Goal: Contribute content: Contribute content

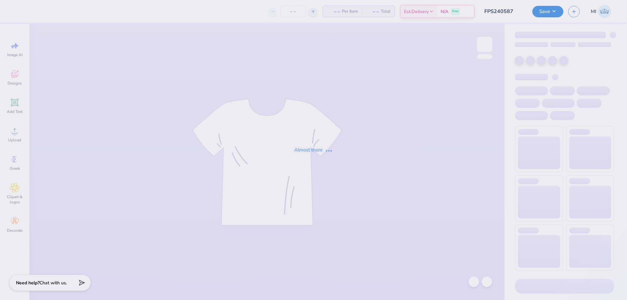
type input "FPS240587"
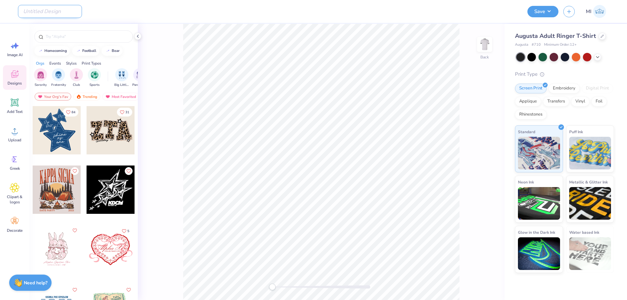
click at [54, 16] on input "Design Title" at bounding box center [50, 11] width 64 height 13
paste input "FPS240572"
type input "FPS240572"
click at [5, 133] on div "Upload" at bounding box center [15, 134] width 24 height 24
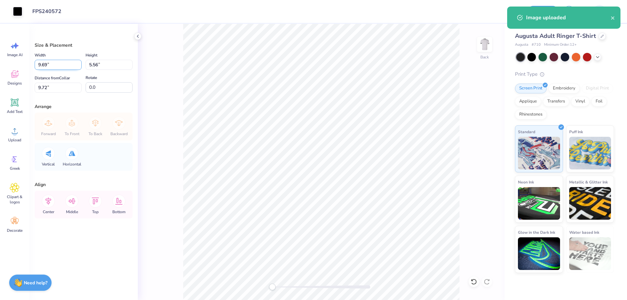
click at [66, 64] on input "9.69" at bounding box center [58, 65] width 47 height 10
type input "9.90"
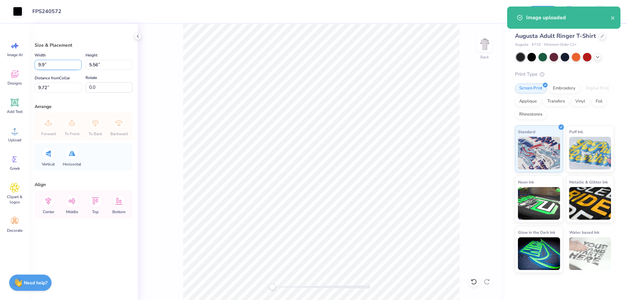
type input "5.68"
type input "9.66"
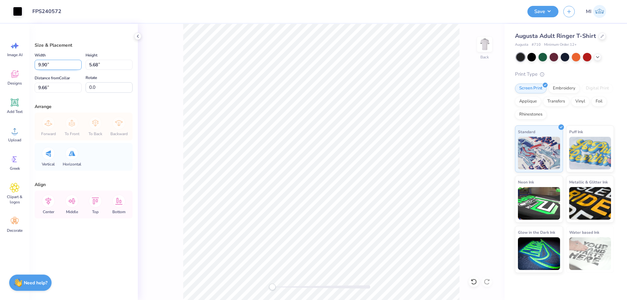
drag, startPoint x: 66, startPoint y: 64, endPoint x: 0, endPoint y: 65, distance: 66.0
click at [35, 65] on input "9.90" at bounding box center [58, 65] width 47 height 10
type input "9.00"
type input "5.16"
drag, startPoint x: 64, startPoint y: 85, endPoint x: 0, endPoint y: 86, distance: 64.3
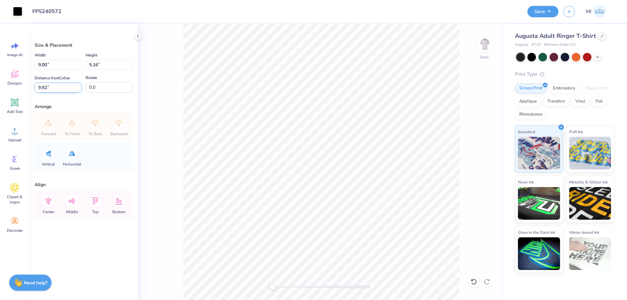
click at [35, 86] on input "9.92" at bounding box center [58, 88] width 47 height 10
type input "3"
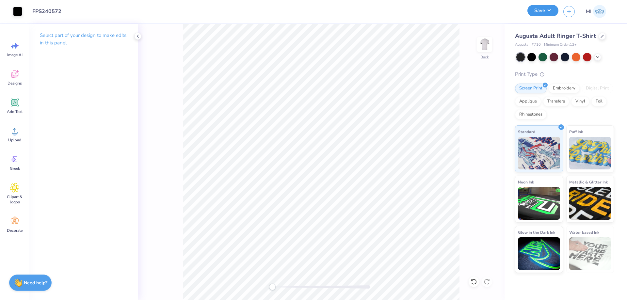
click at [550, 12] on button "Save" at bounding box center [542, 10] width 31 height 11
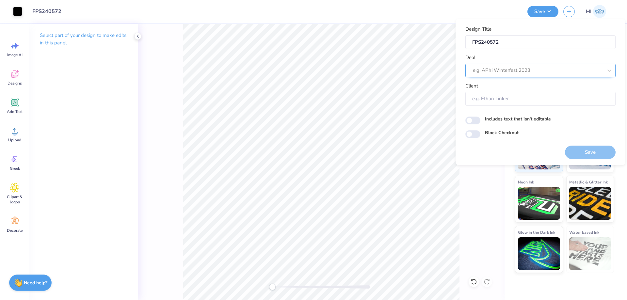
click at [543, 69] on div at bounding box center [538, 70] width 130 height 9
click at [527, 89] on div "Design Tool Gallery" at bounding box center [540, 88] width 145 height 11
type input "Design Tool Gallery"
type input "Design Tool Gallery User"
click at [594, 156] on button "Save" at bounding box center [590, 152] width 51 height 13
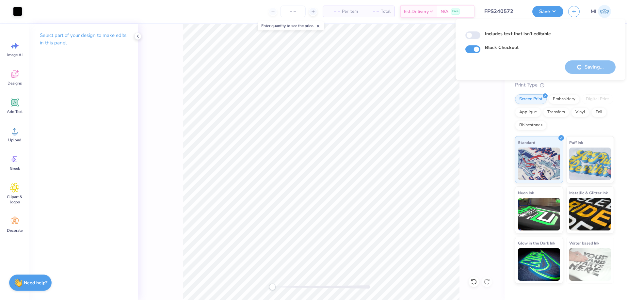
checkbox input "true"
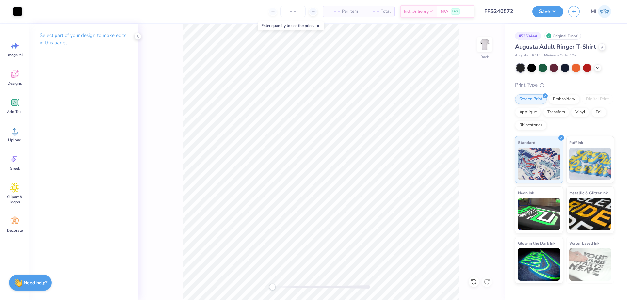
click at [548, 18] on div "Save MI" at bounding box center [579, 11] width 95 height 23
click at [547, 15] on button "Save" at bounding box center [547, 10] width 31 height 11
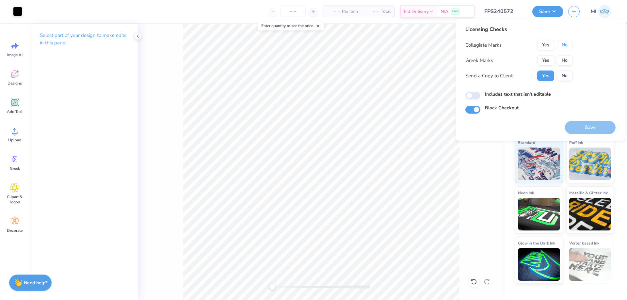
drag, startPoint x: 562, startPoint y: 48, endPoint x: 556, endPoint y: 55, distance: 9.0
click at [562, 49] on button "No" at bounding box center [565, 45] width 16 height 10
click at [544, 64] on button "Yes" at bounding box center [545, 60] width 17 height 10
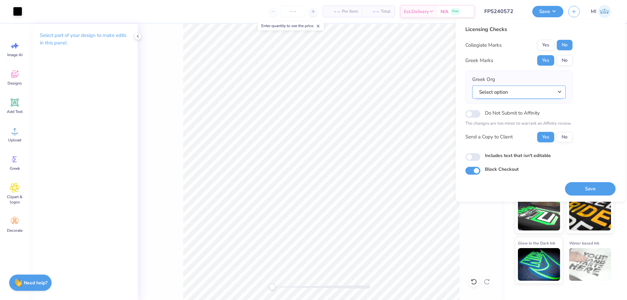
drag, startPoint x: 537, startPoint y: 88, endPoint x: 540, endPoint y: 94, distance: 6.4
click at [537, 88] on button "Select option" at bounding box center [518, 92] width 93 height 13
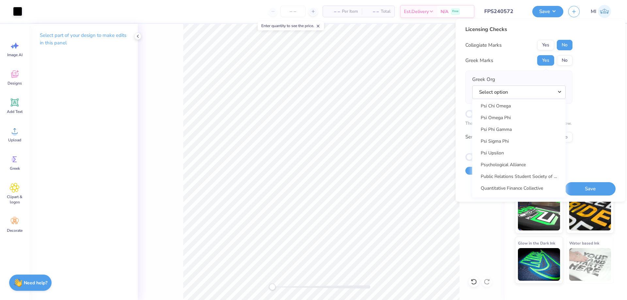
scroll to position [3972, 0]
click at [510, 156] on link "Psi Upsilon" at bounding box center [519, 156] width 88 height 11
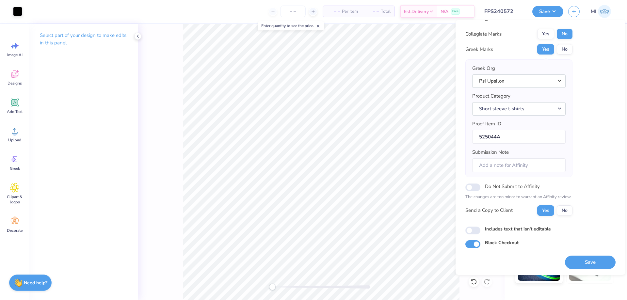
scroll to position [12, 0]
click at [591, 261] on button "Save" at bounding box center [590, 261] width 51 height 13
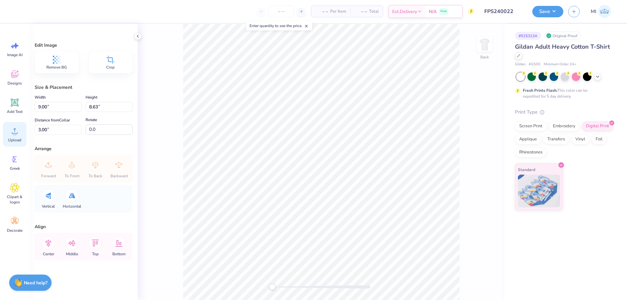
click at [17, 131] on icon at bounding box center [15, 131] width 10 height 10
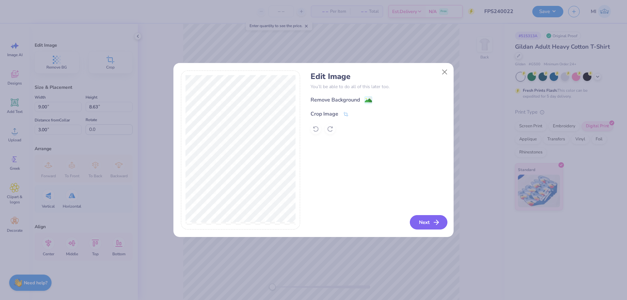
click at [418, 227] on button "Next" at bounding box center [429, 222] width 38 height 14
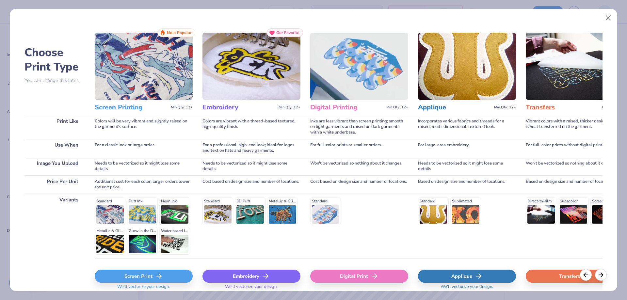
drag, startPoint x: 256, startPoint y: 276, endPoint x: 365, endPoint y: 259, distance: 110.3
click at [365, 246] on div "Choose Print Type You can change this later. Print Like Use When Image You Uplo…" at bounding box center [313, 162] width 578 height 269
click at [361, 272] on div "Digital Print" at bounding box center [359, 276] width 98 height 13
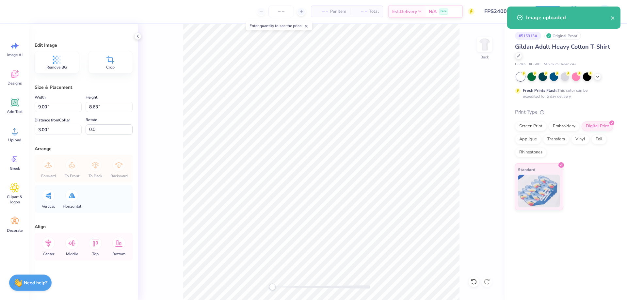
type input "15.00"
type input "14.36"
type input "6.07"
drag, startPoint x: 67, startPoint y: 103, endPoint x: 0, endPoint y: 106, distance: 66.7
click at [35, 106] on input "15.00" at bounding box center [58, 107] width 47 height 10
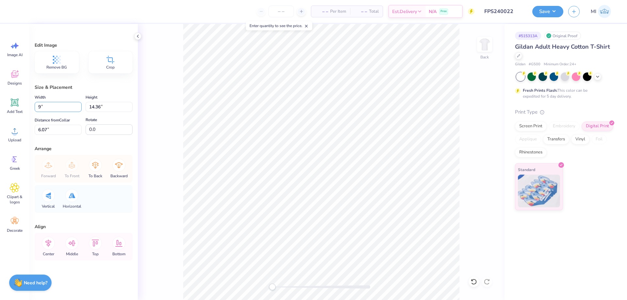
type input "9.00"
type input "8.62"
drag, startPoint x: 59, startPoint y: 130, endPoint x: 18, endPoint y: 132, distance: 40.9
click at [35, 132] on input "8.94" at bounding box center [58, 130] width 47 height 10
type input "3.00"
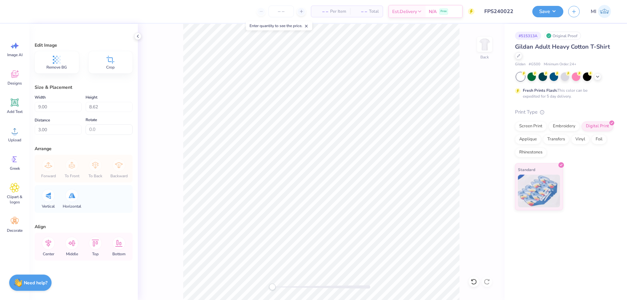
click at [486, 182] on div "Back" at bounding box center [321, 162] width 367 height 276
type input "8.62"
drag, startPoint x: 55, startPoint y: 129, endPoint x: 0, endPoint y: 129, distance: 55.2
click at [35, 129] on input "3.00" at bounding box center [58, 130] width 47 height 10
drag, startPoint x: 6, startPoint y: 128, endPoint x: 0, endPoint y: 127, distance: 5.9
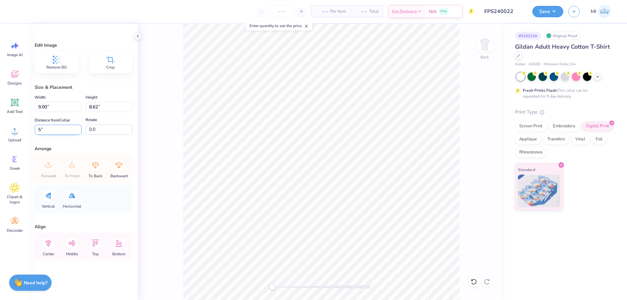
click at [35, 127] on input "5" at bounding box center [58, 130] width 47 height 10
type input "10"
click at [285, 288] on div at bounding box center [321, 286] width 98 height 3
click at [15, 98] on icon at bounding box center [15, 103] width 10 height 10
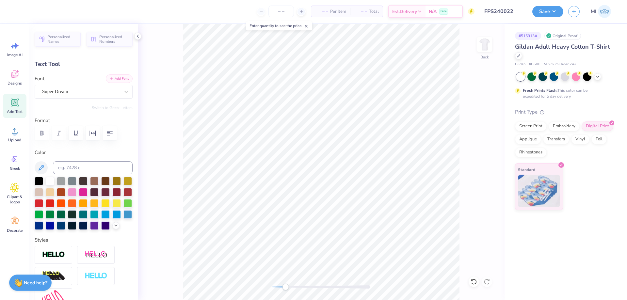
click at [111, 76] on button "Add Font" at bounding box center [119, 78] width 27 height 8
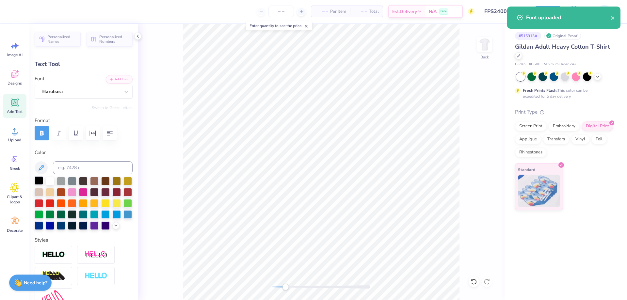
click at [38, 182] on div at bounding box center [39, 180] width 8 height 8
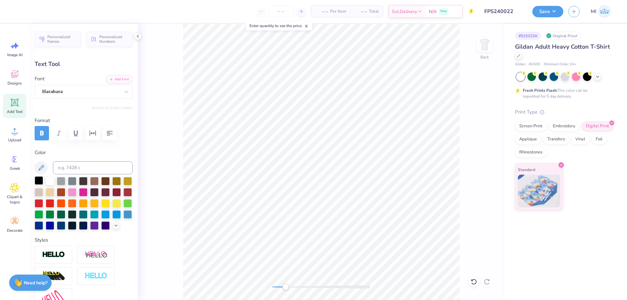
scroll to position [0, 0]
type textarea "FALL"
type input "5.31"
type input "1.67"
type input "12.42"
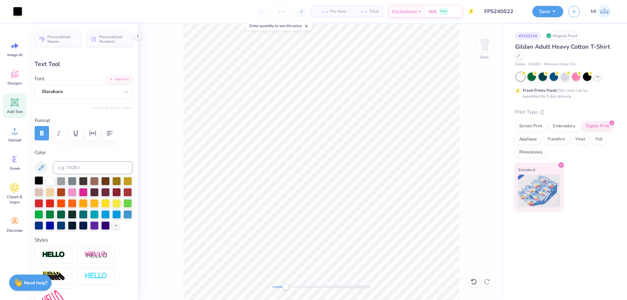
type input "5.53"
type input "3.80"
type input "1.19"
type input "8.68"
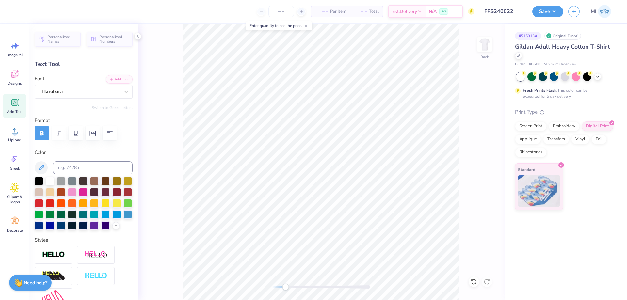
type textarea "RUSH"
type input "4.05"
type input "1.26"
type input "10.03"
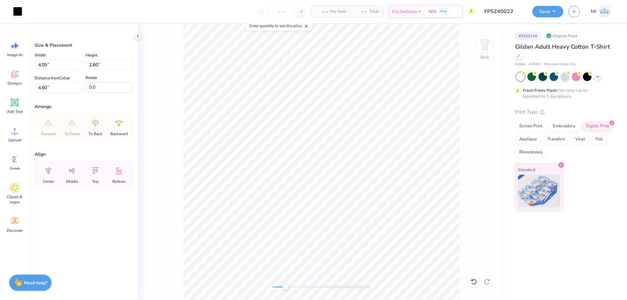
type input "4.60"
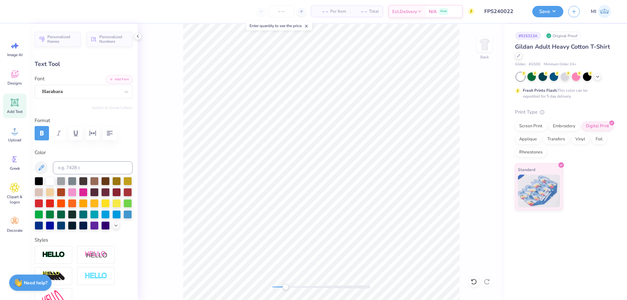
type textarea "SIGMA"
type input "4.55"
type input "4.81"
type input "1.26"
type input "4.51"
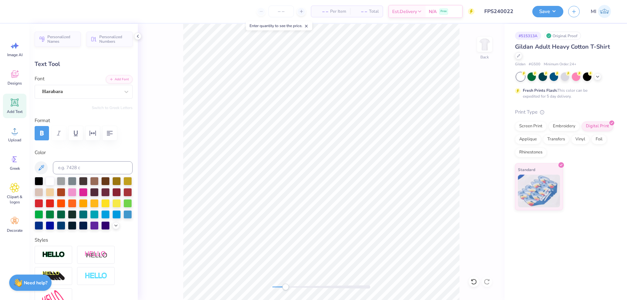
type input "4.05"
type input "5.94"
type textarea "CHI"
type input "2.42"
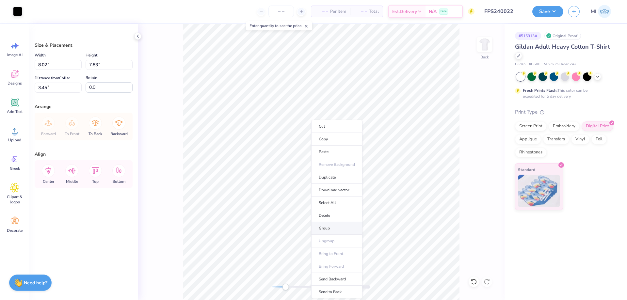
click at [339, 225] on li "Group" at bounding box center [336, 228] width 51 height 13
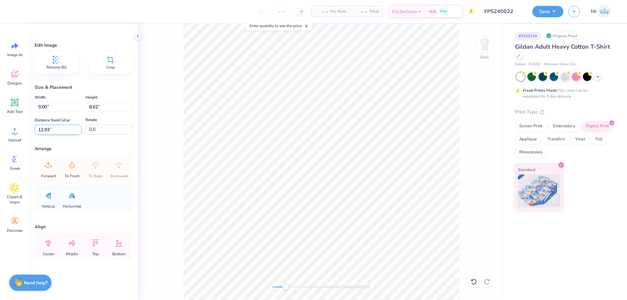
drag, startPoint x: 66, startPoint y: 129, endPoint x: 0, endPoint y: 127, distance: 66.3
click at [35, 127] on input "12.93" at bounding box center [58, 130] width 47 height 10
type input "3"
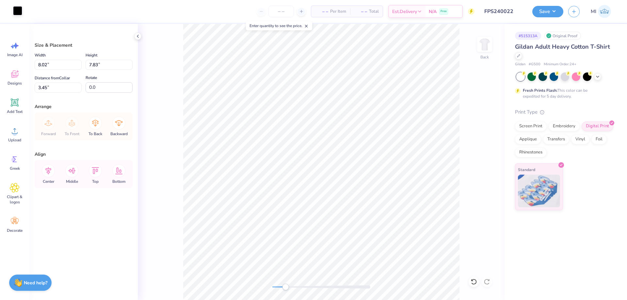
click at [15, 13] on div at bounding box center [17, 10] width 9 height 9
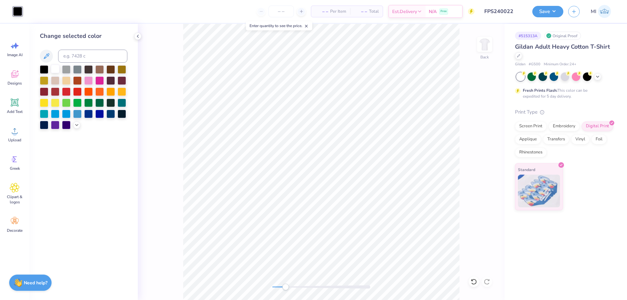
click at [57, 71] on div at bounding box center [55, 69] width 8 height 8
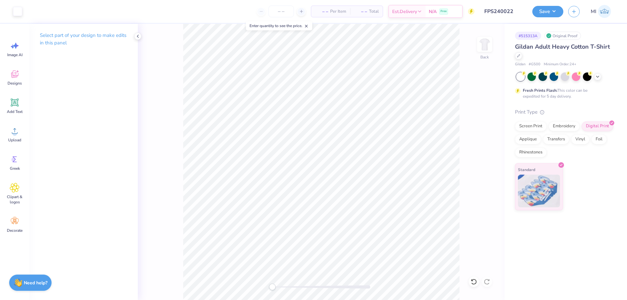
click at [219, 277] on div "Back" at bounding box center [321, 162] width 367 height 276
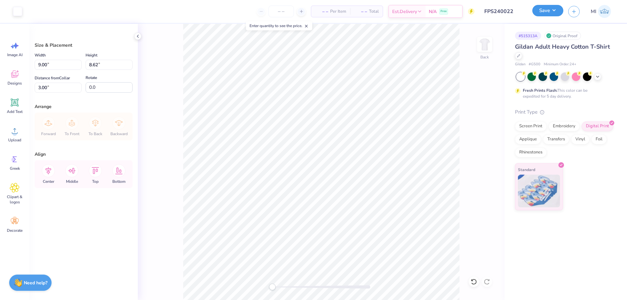
click at [544, 11] on button "Save" at bounding box center [547, 10] width 31 height 11
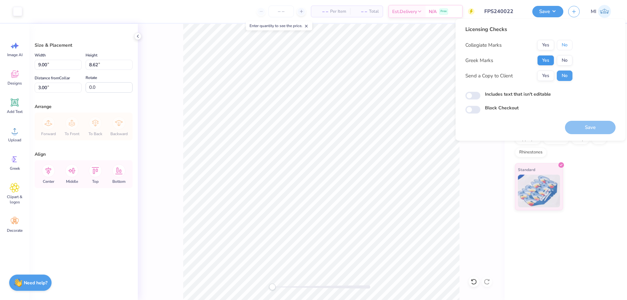
drag, startPoint x: 563, startPoint y: 47, endPoint x: 547, endPoint y: 62, distance: 22.2
click at [561, 51] on div "Collegiate Marks Yes No Greek Marks Yes No Send a Copy to Client Yes No" at bounding box center [518, 60] width 107 height 41
click at [547, 62] on button "Yes" at bounding box center [545, 60] width 17 height 10
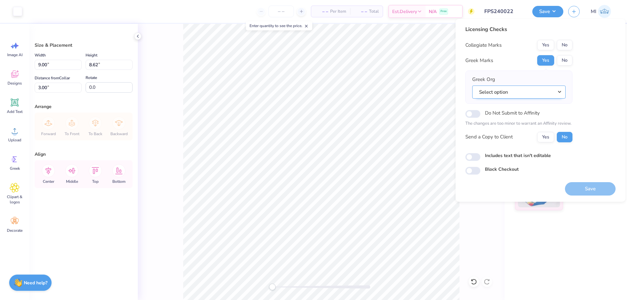
click at [550, 88] on button "Select option" at bounding box center [518, 92] width 93 height 13
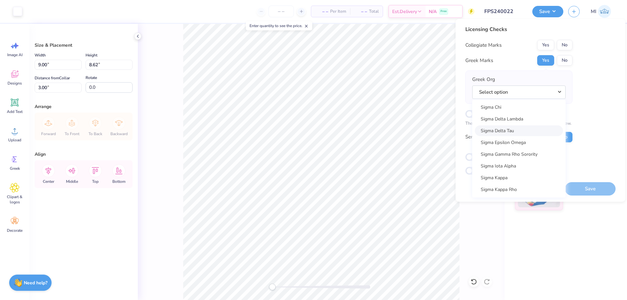
scroll to position [4185, 0]
click at [505, 132] on link "Sigma Chi" at bounding box center [519, 130] width 88 height 11
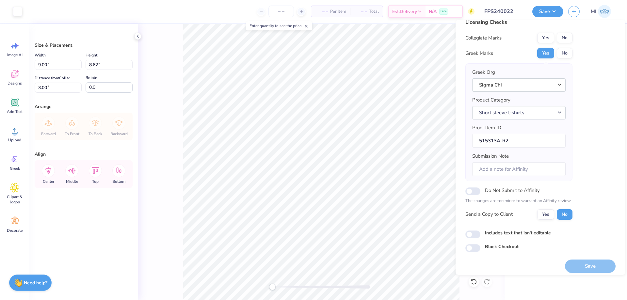
scroll to position [12, 0]
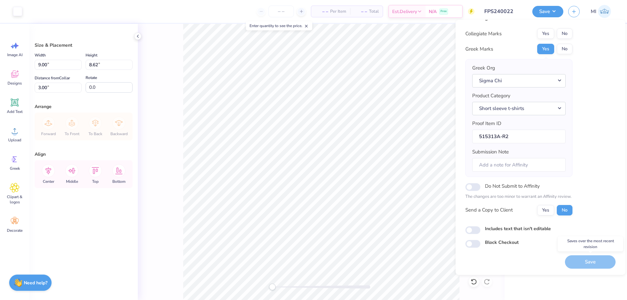
click at [595, 261] on div "Save" at bounding box center [590, 261] width 51 height 13
click at [557, 31] on button "No" at bounding box center [565, 33] width 16 height 10
click at [592, 258] on button "Save" at bounding box center [590, 261] width 51 height 13
